Goal: Information Seeking & Learning: Find specific fact

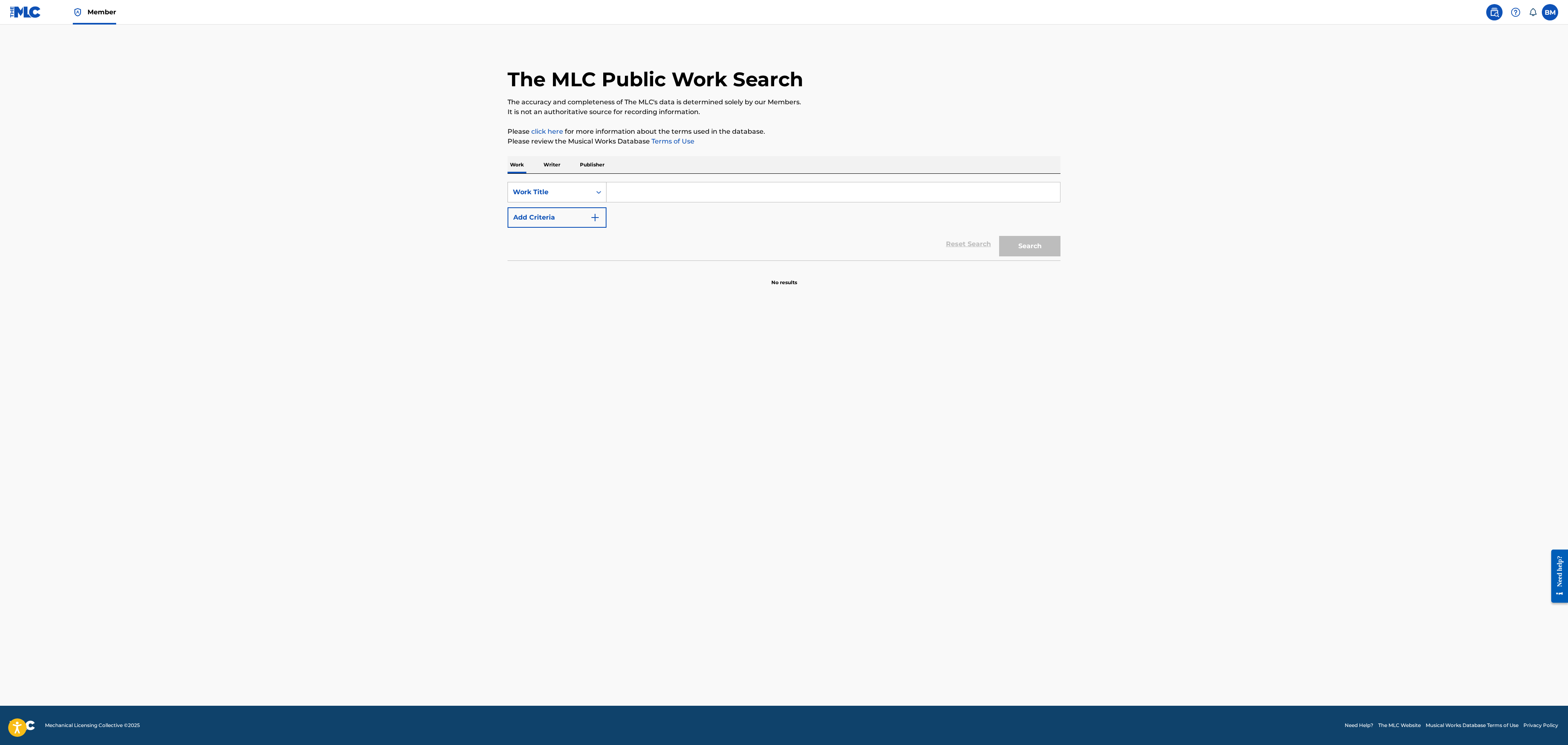
click at [591, 197] on div "Search Form" at bounding box center [599, 192] width 15 height 20
click at [565, 248] on div "MLC Song Code" at bounding box center [557, 253] width 98 height 21
click at [649, 187] on input "Search Form" at bounding box center [833, 192] width 453 height 20
paste input "W6352X"
type input "W6352X"
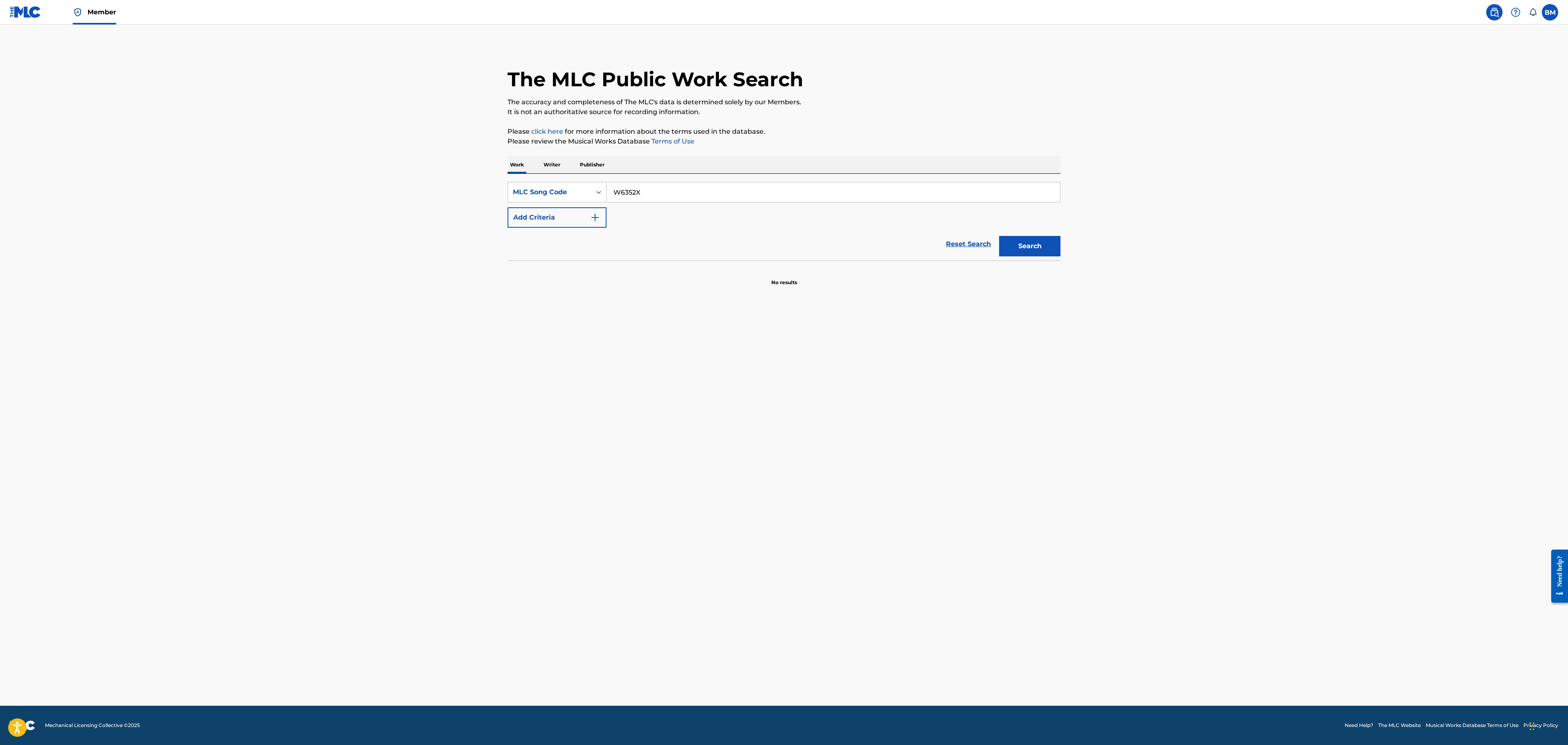
click at [1001, 248] on button "Search" at bounding box center [1030, 246] width 62 height 21
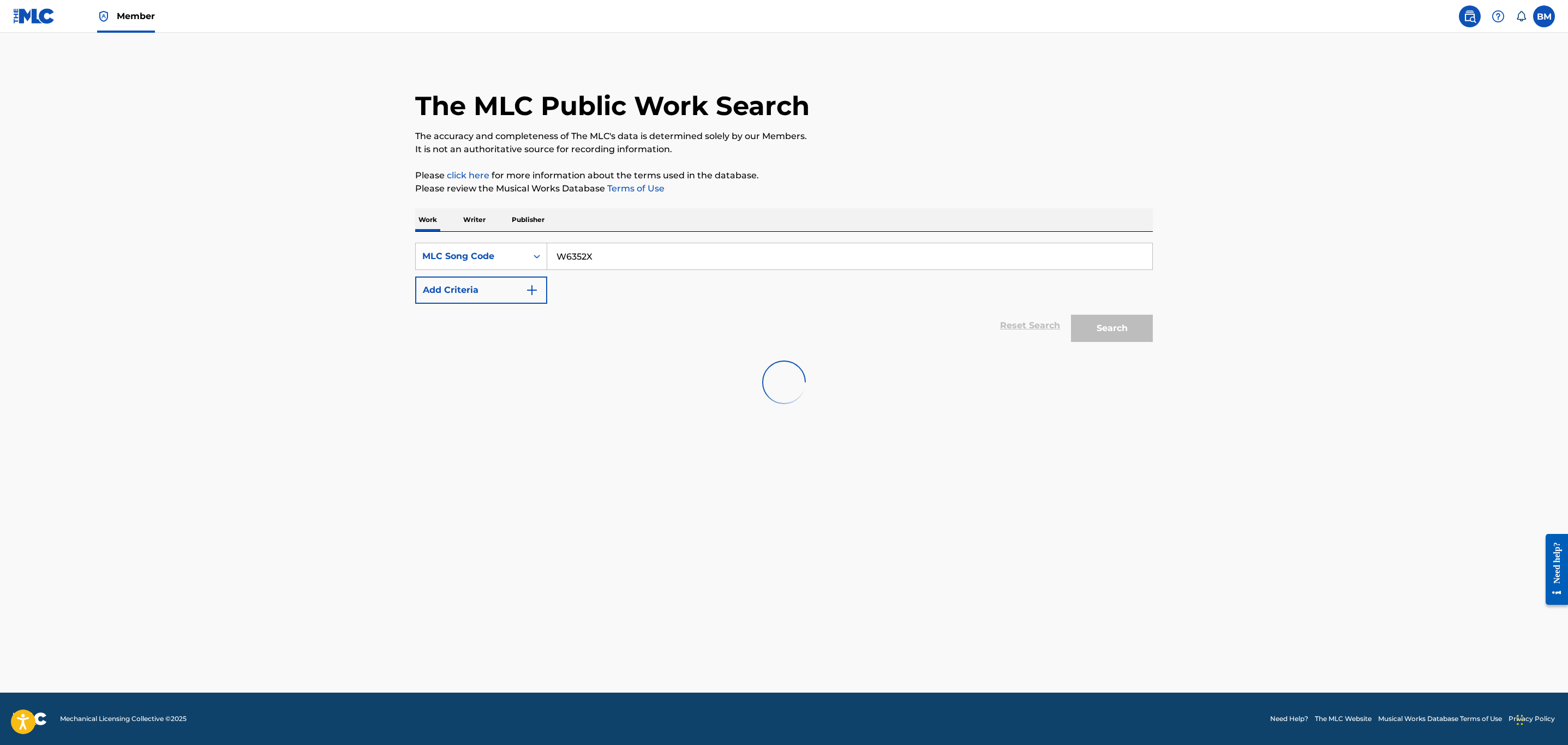
click at [674, 266] on input "W6352X" at bounding box center [849, 256] width 605 height 26
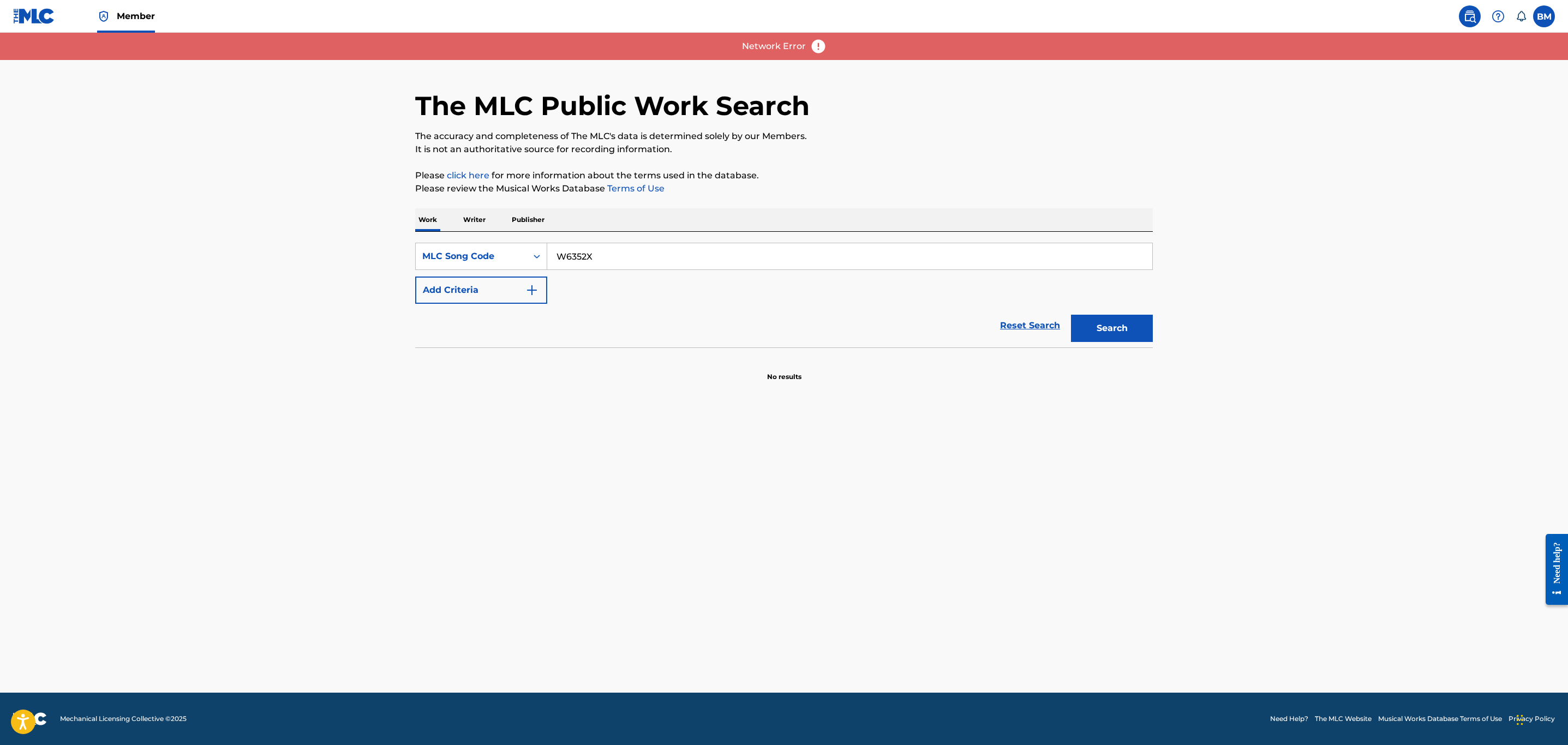
drag, startPoint x: 1103, startPoint y: 319, endPoint x: 1103, endPoint y: 332, distance: 13.0
click at [1103, 321] on button "Search" at bounding box center [1112, 328] width 82 height 27
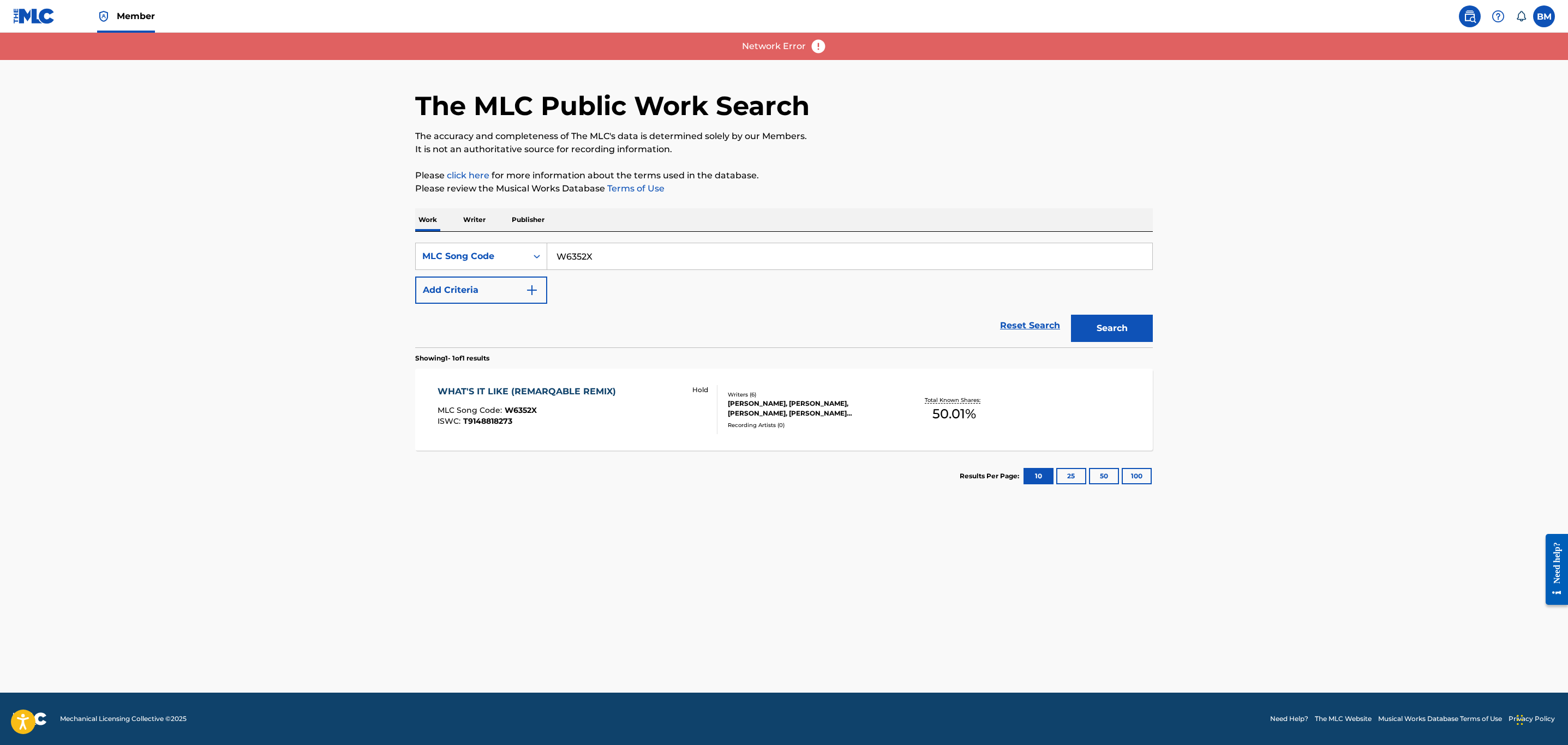
click at [578, 425] on div "ISWC : T9148818273" at bounding box center [529, 422] width 184 height 8
